Goal: Transaction & Acquisition: Purchase product/service

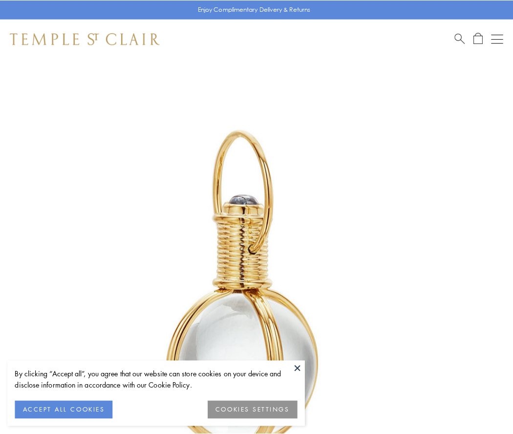
scroll to position [255, 0]
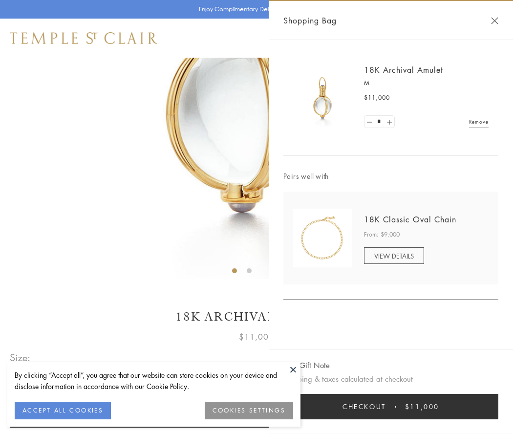
click at [391, 407] on button "Checkout $11,000" at bounding box center [391, 406] width 215 height 25
